Goal: Transaction & Acquisition: Purchase product/service

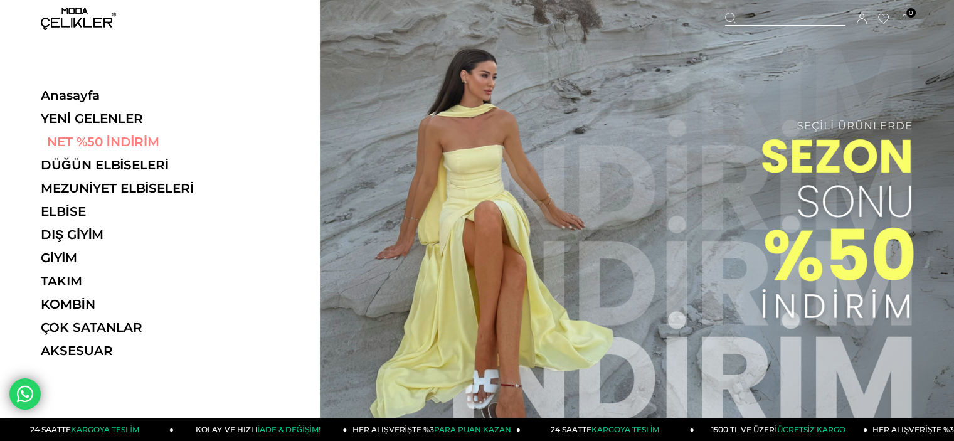
click at [78, 136] on link "NET %50 İNDİRİM" at bounding box center [127, 141] width 172 height 15
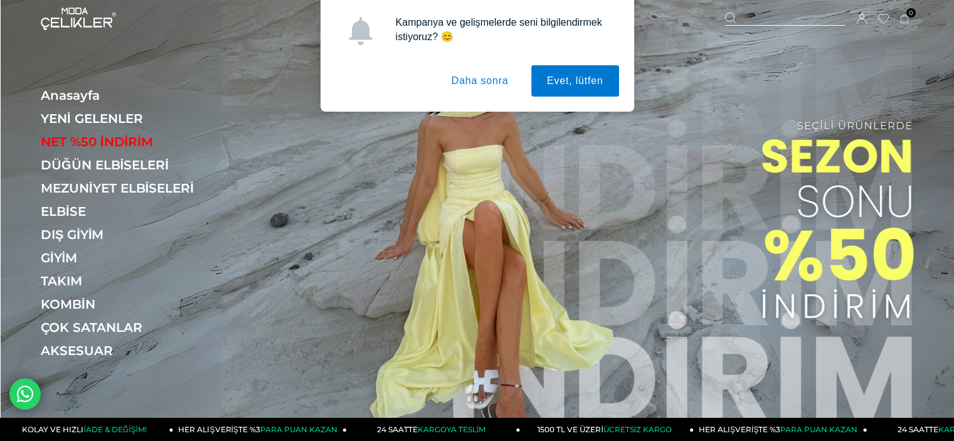
click at [470, 87] on button "Daha sonra" at bounding box center [480, 80] width 88 height 31
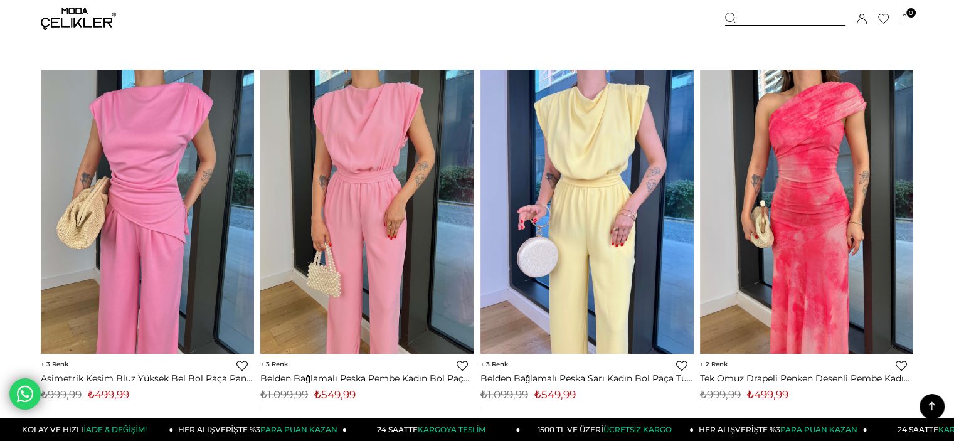
scroll to position [1205, 0]
